Goal: Task Accomplishment & Management: Complete application form

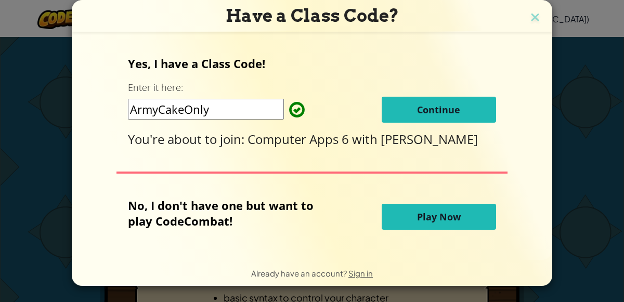
click at [421, 112] on span "Continue" at bounding box center [438, 110] width 43 height 12
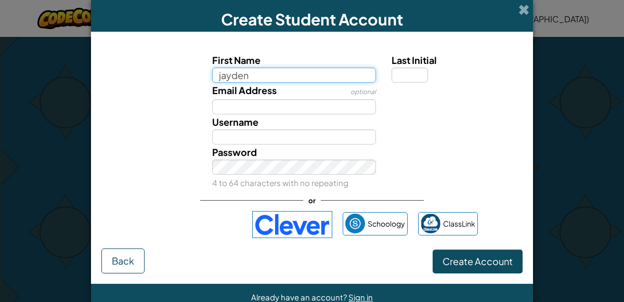
type input "jayden"
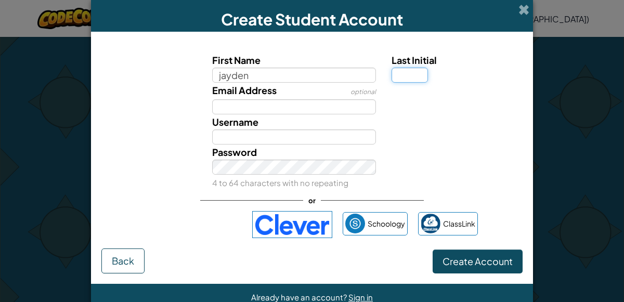
type input "Jayden"
click at [405, 76] on input "Last Initial" at bounding box center [410, 75] width 36 height 15
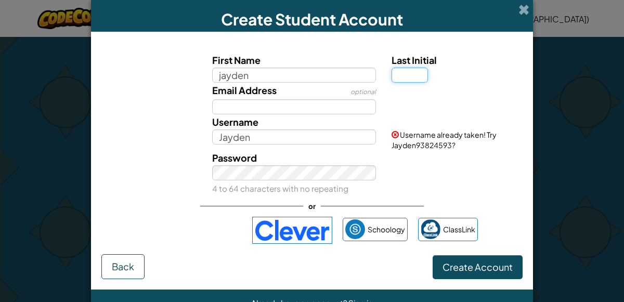
click at [433, 255] on button "Create Account" at bounding box center [478, 267] width 90 height 24
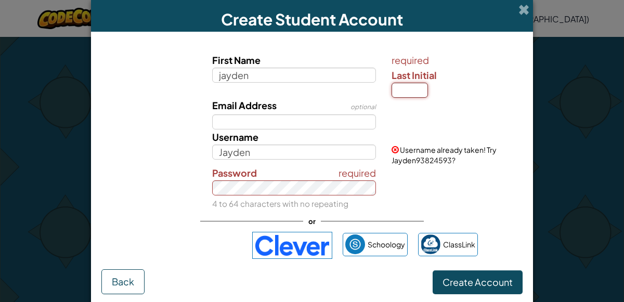
type input "c"
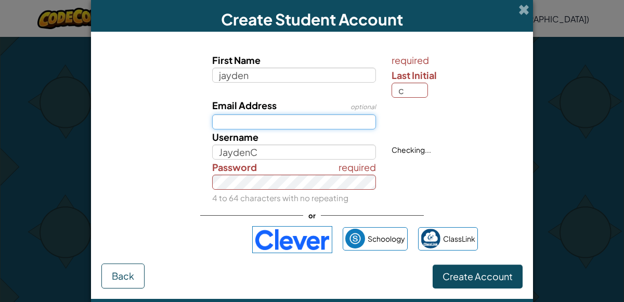
click at [218, 122] on input "Email Address" at bounding box center [294, 121] width 164 height 15
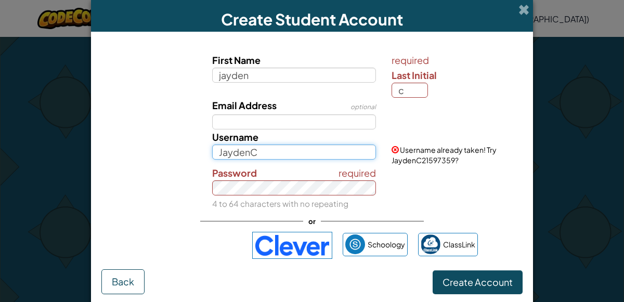
click at [257, 151] on input "JaydenC" at bounding box center [294, 152] width 164 height 15
type input "J"
type input "jc9209152"
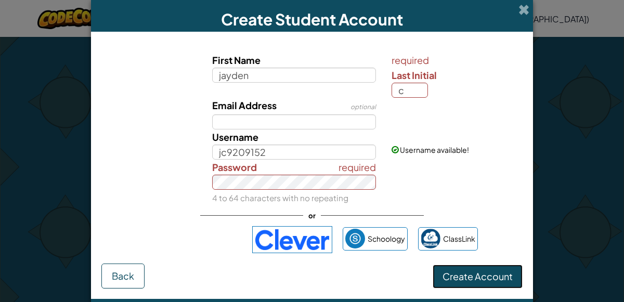
click at [449, 273] on span "Create Account" at bounding box center [478, 276] width 70 height 12
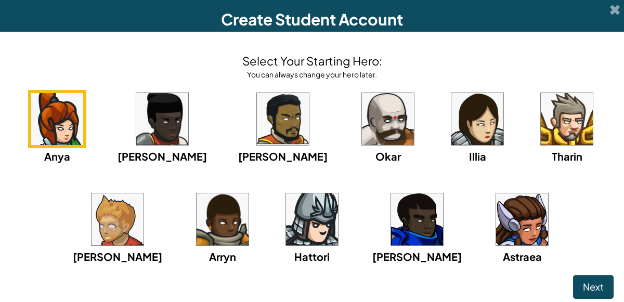
click at [415, 229] on img at bounding box center [417, 219] width 52 height 52
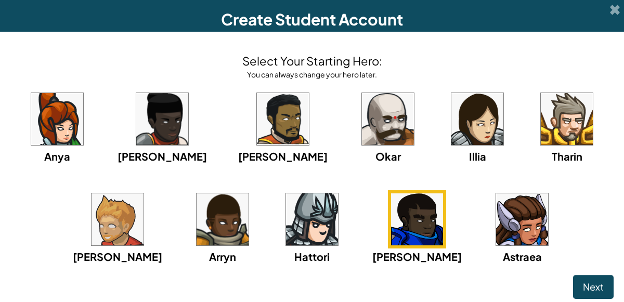
click at [306, 236] on img at bounding box center [312, 219] width 52 height 52
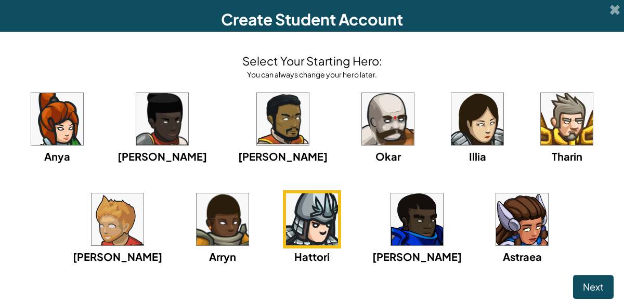
click at [411, 237] on img at bounding box center [417, 219] width 52 height 52
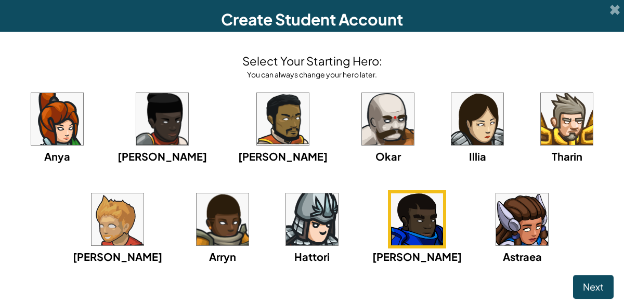
click at [411, 237] on img at bounding box center [417, 219] width 52 height 52
click at [301, 228] on img at bounding box center [312, 219] width 52 height 52
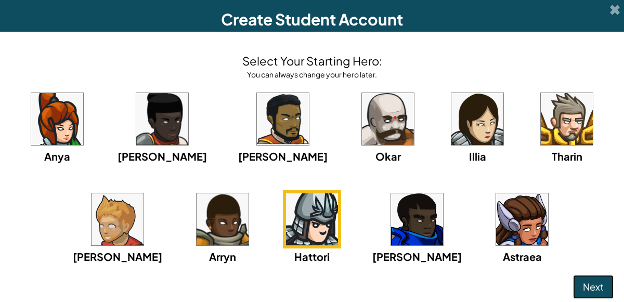
click at [606, 283] on button "Next" at bounding box center [593, 287] width 41 height 24
